Goal: Transaction & Acquisition: Purchase product/service

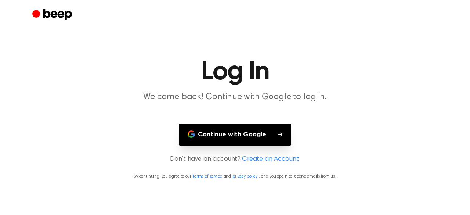
click at [242, 138] on button "Continue with Google" at bounding box center [235, 135] width 112 height 22
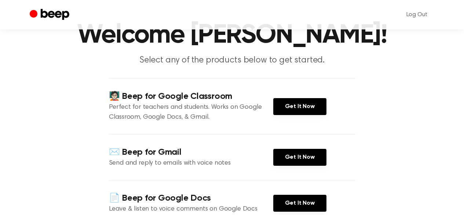
scroll to position [73, 0]
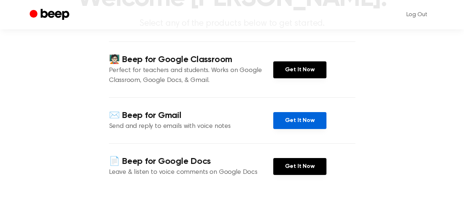
click at [304, 112] on link "Get It Now" at bounding box center [299, 120] width 53 height 17
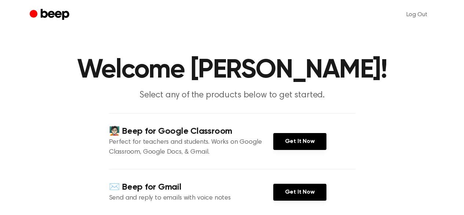
scroll to position [0, 0]
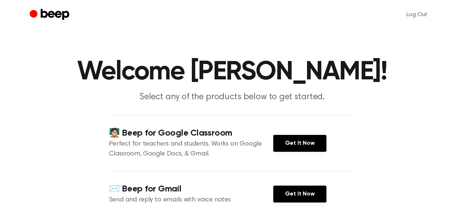
click at [65, 123] on main "Welcome [PERSON_NAME]! Select any of the products below to get started. 🧑🏻‍🏫 Be…" at bounding box center [232, 171] width 464 height 342
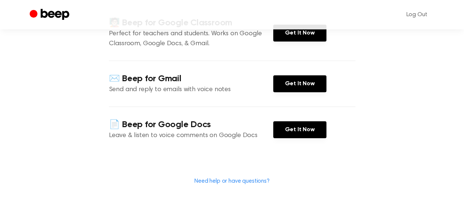
scroll to position [73, 0]
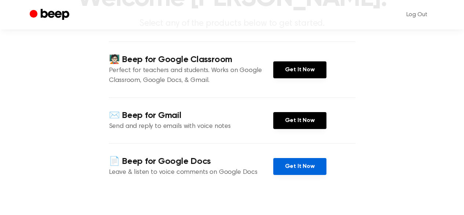
click at [297, 166] on link "Get It Now" at bounding box center [299, 166] width 53 height 17
